Goal: Find specific page/section: Find specific page/section

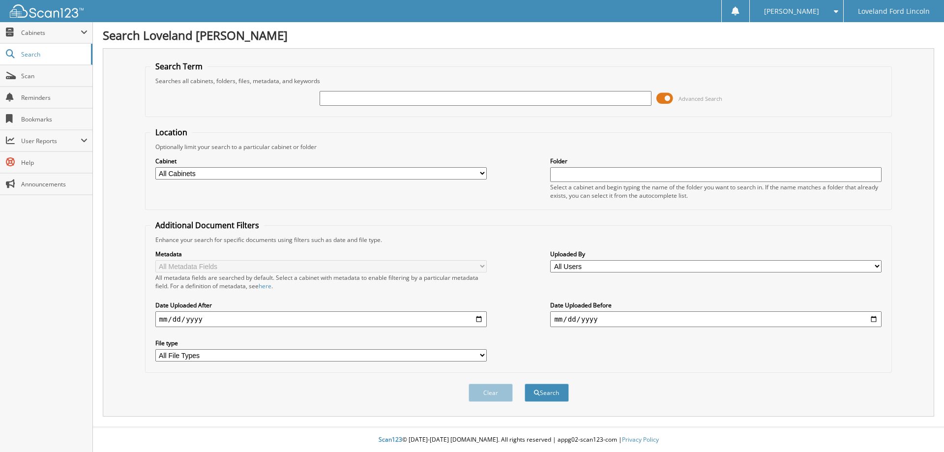
click at [545, 99] on input "text" at bounding box center [485, 98] width 331 height 15
type input "336122"
click at [525, 384] on button "Search" at bounding box center [547, 393] width 44 height 18
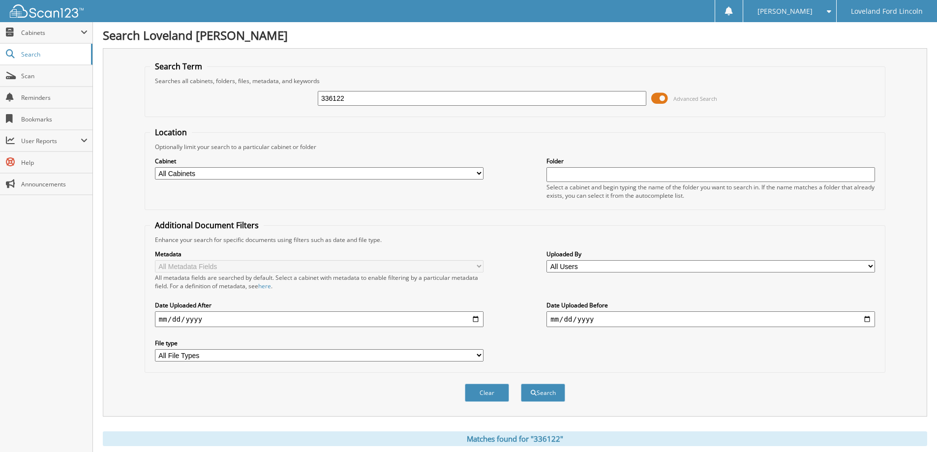
scroll to position [246, 0]
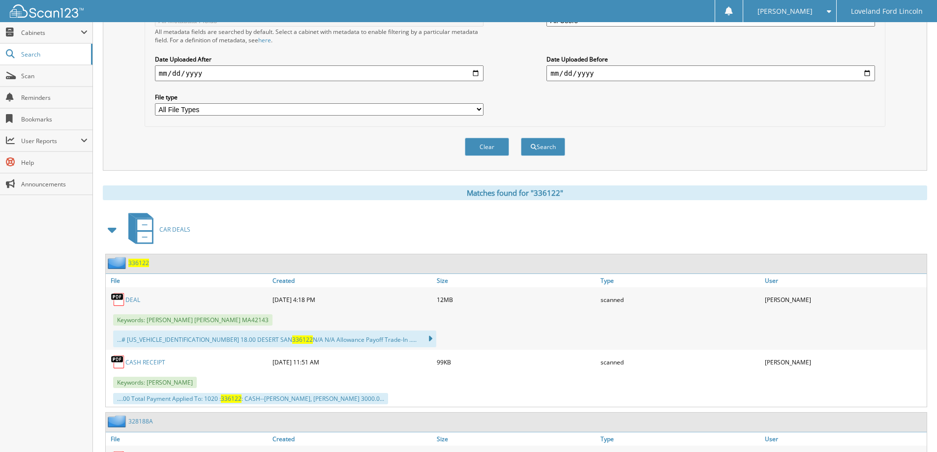
click at [128, 299] on link "DEAL" at bounding box center [132, 300] width 15 height 8
